Goal: Navigation & Orientation: Find specific page/section

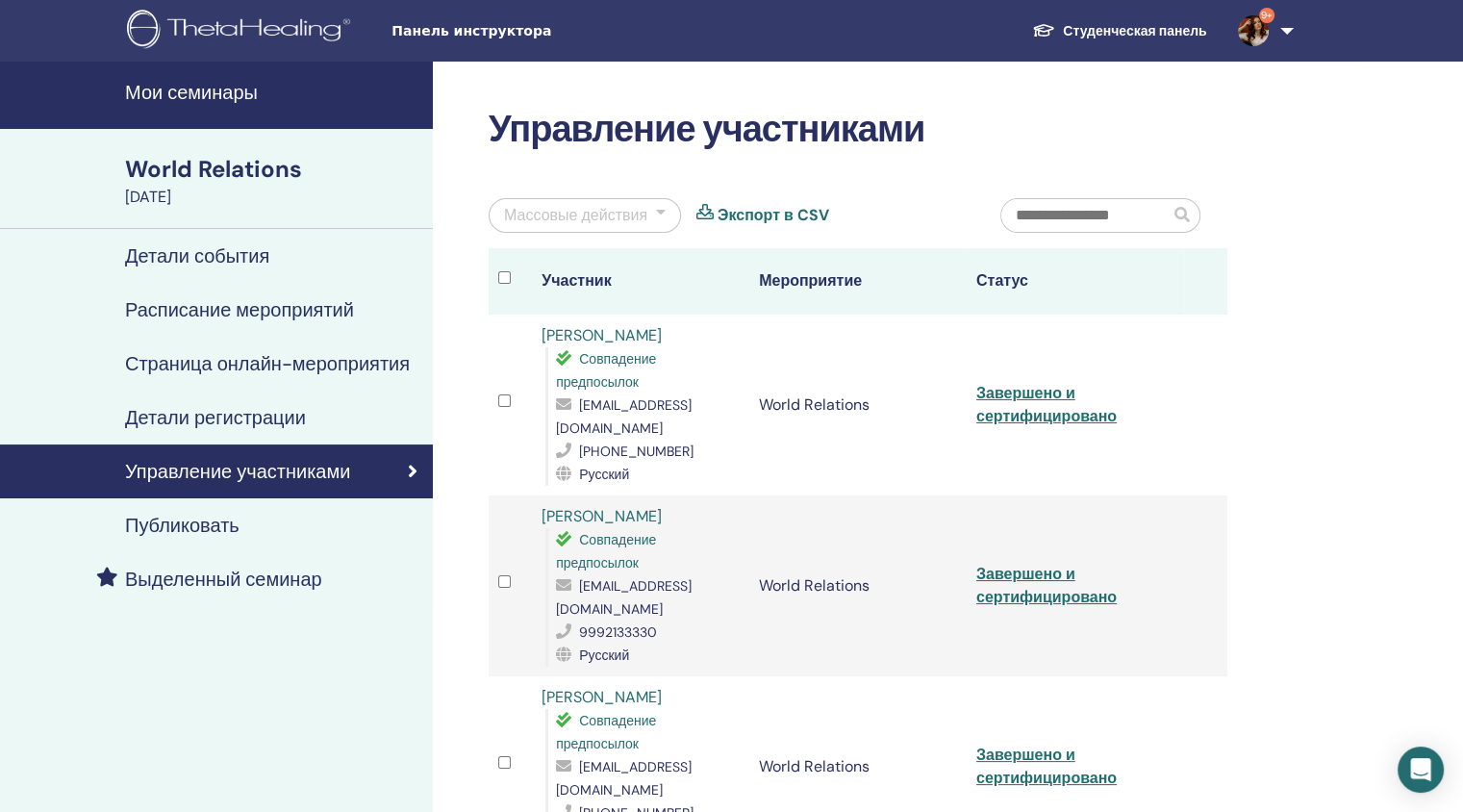
click at [215, 87] on h4 "Мои семинары" at bounding box center [273, 92] width 296 height 23
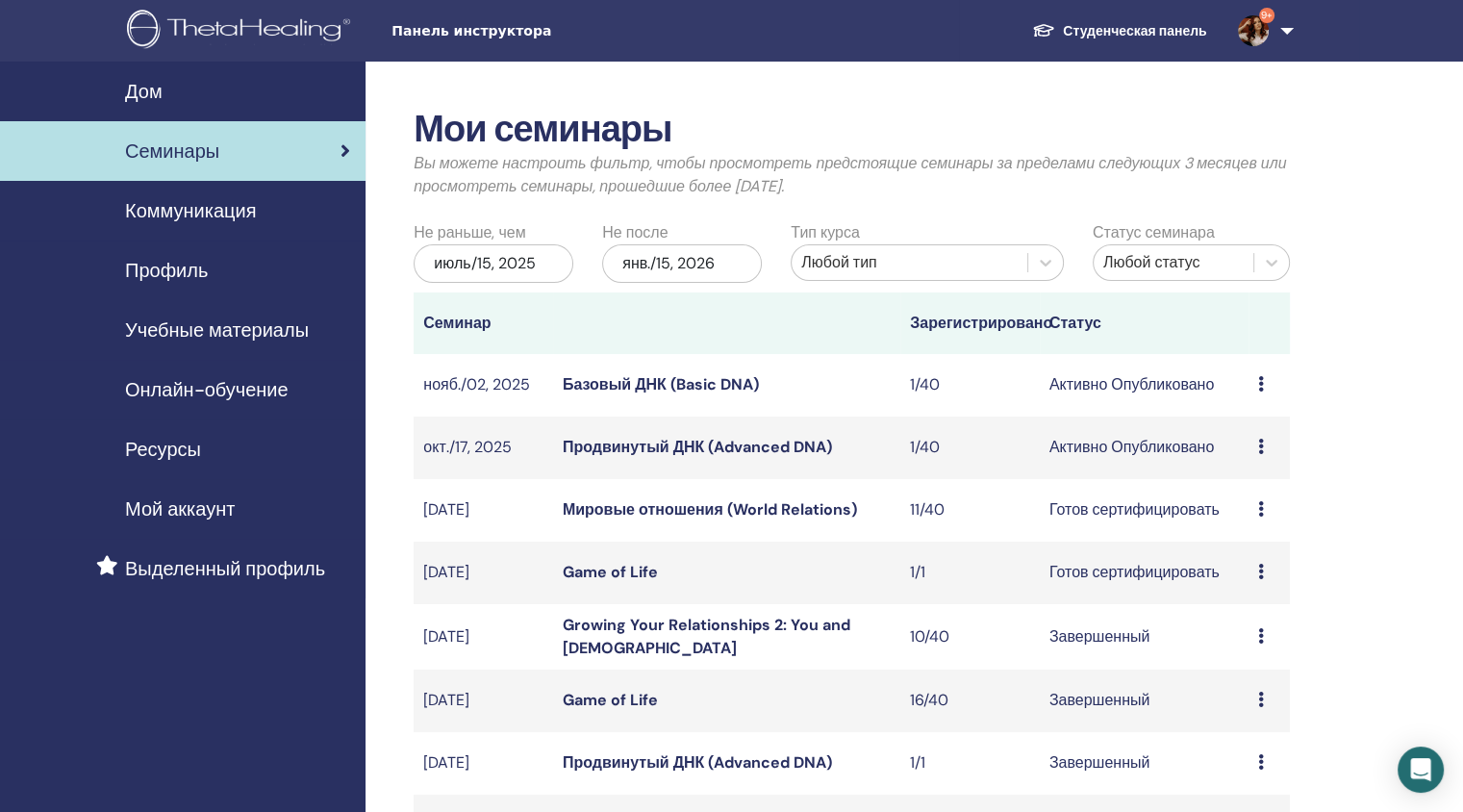
click at [650, 381] on link "Базовый ДНК (Basic DNA)" at bounding box center [661, 384] width 196 height 20
click at [619, 385] on link "Базовый ДНК (Basic DNA)" at bounding box center [661, 384] width 196 height 20
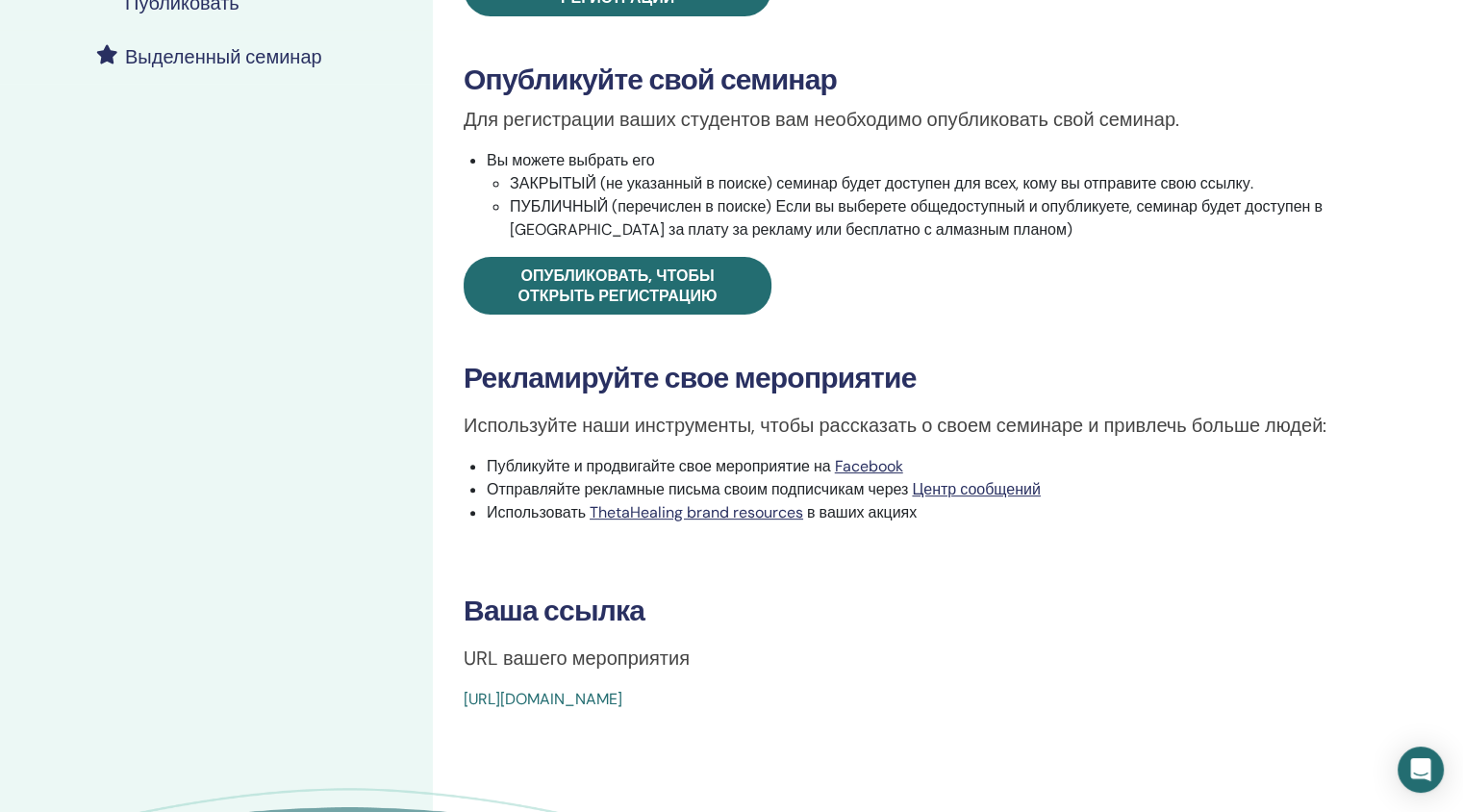
scroll to position [523, 0]
drag, startPoint x: 911, startPoint y: 703, endPoint x: 465, endPoint y: 712, distance: 446.1
click at [465, 712] on div "Basic DNA Тип события Online Статус события Активно Опубликовано Регистрации 1/…" at bounding box center [920, 258] width 975 height 1441
copy link "[URL][DOMAIN_NAME]"
